Goal: Information Seeking & Learning: Learn about a topic

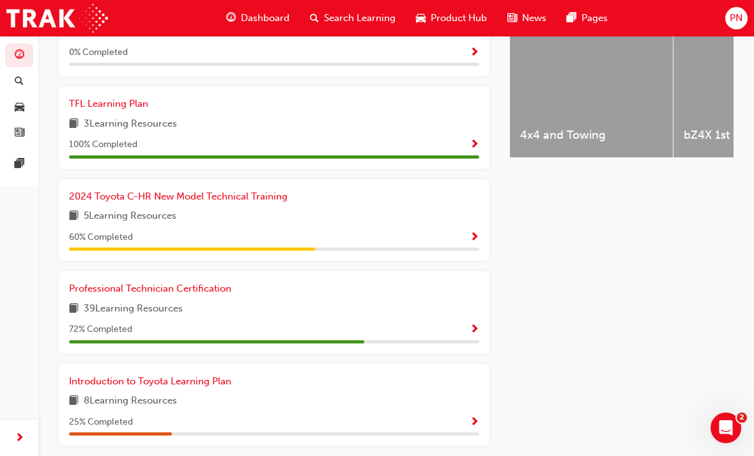
scroll to position [544, 0]
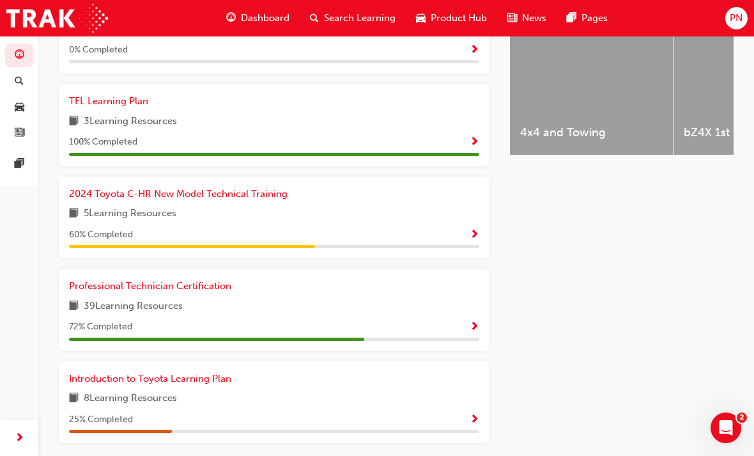
click at [471, 322] on span "Show Progress" at bounding box center [475, 326] width 10 height 11
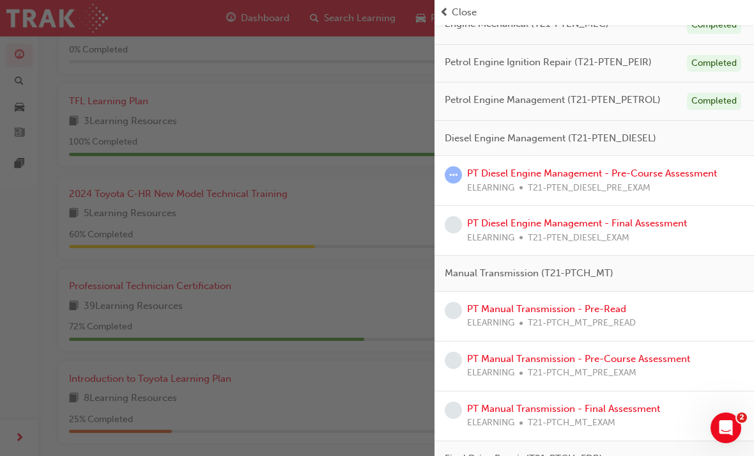
scroll to position [351, 0]
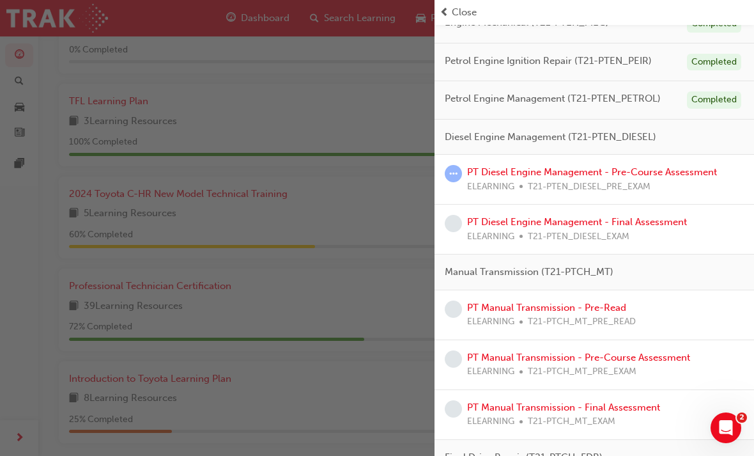
click at [666, 167] on link "PT Diesel Engine Management - Pre-Course Assessment" at bounding box center [592, 171] width 250 height 11
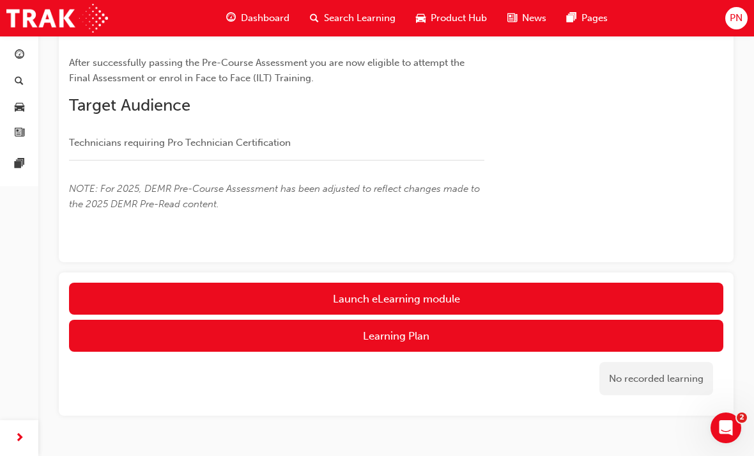
click at [443, 287] on link "Launch eLearning module" at bounding box center [396, 298] width 654 height 32
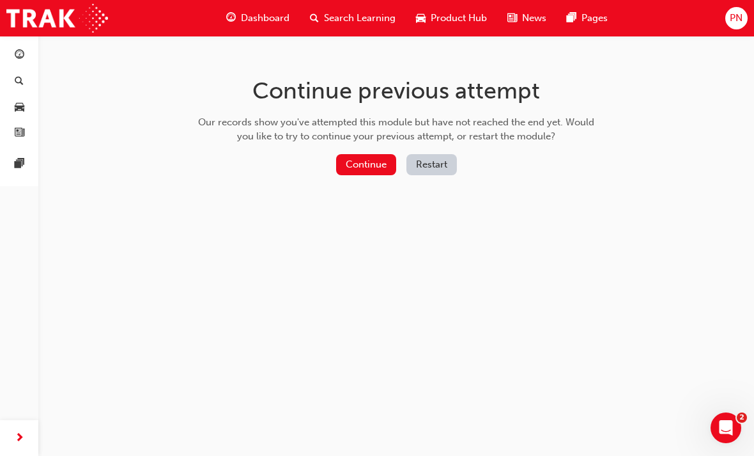
click at [362, 164] on button "Continue" at bounding box center [366, 164] width 60 height 21
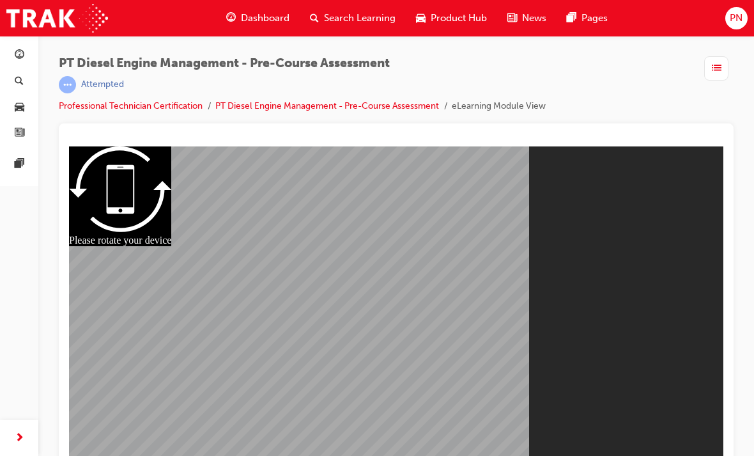
scroll to position [17, 0]
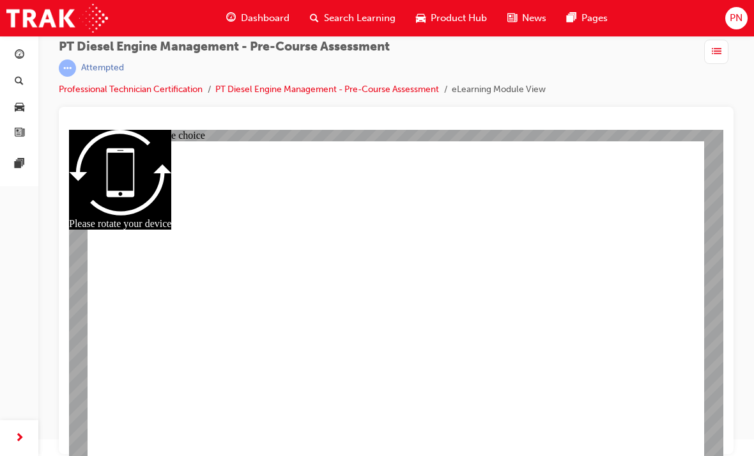
radio input "true"
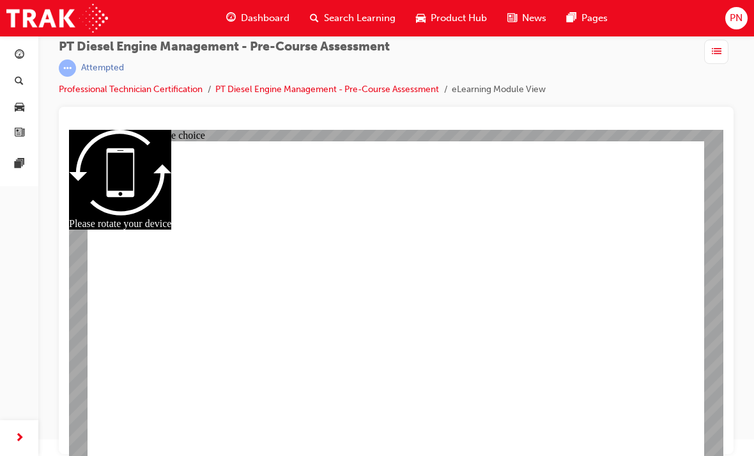
radio input "true"
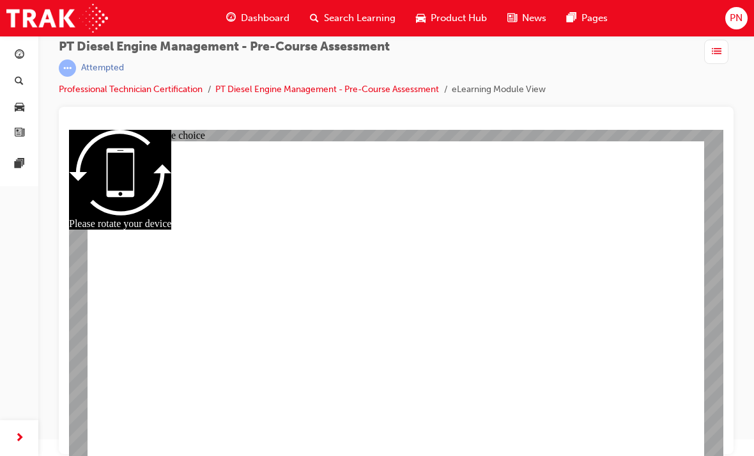
radio input "true"
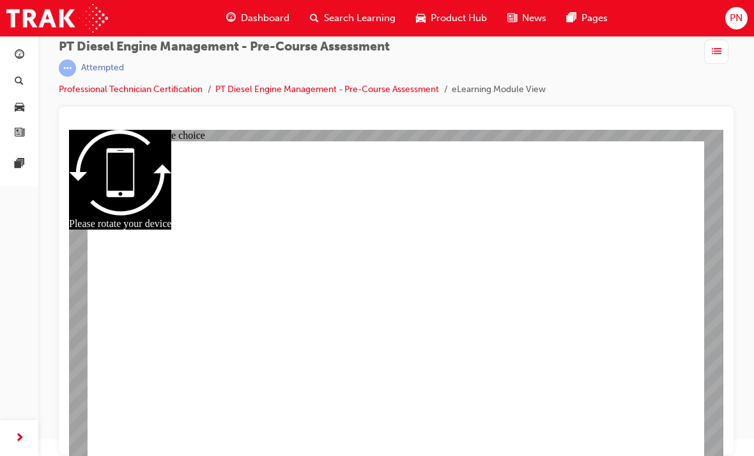
radio input "true"
